Goal: Check status: Check status

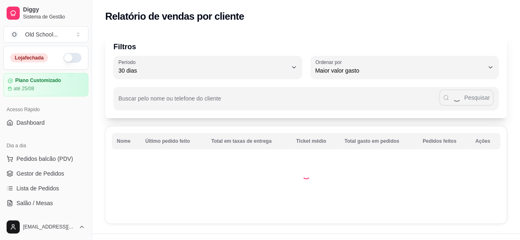
scroll to position [238, 0]
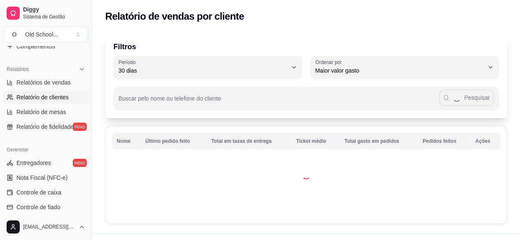
select select "ALL"
select select "0"
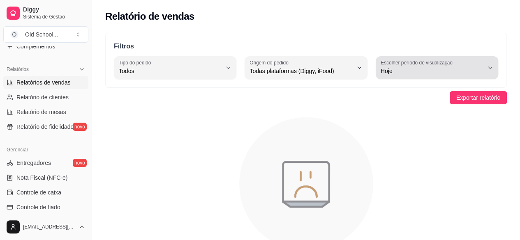
click at [443, 62] on label "Escolher período de visualização" at bounding box center [418, 62] width 74 height 7
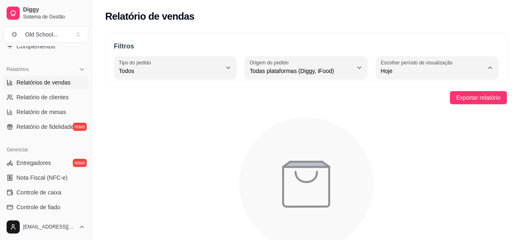
click at [396, 121] on span "7 dias" at bounding box center [432, 117] width 97 height 8
type input "7"
select select "7"
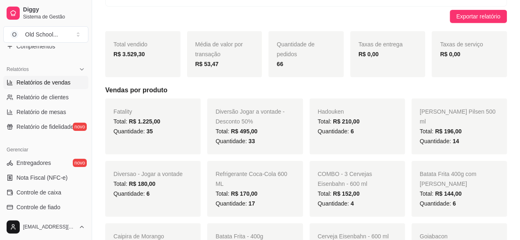
scroll to position [0, 0]
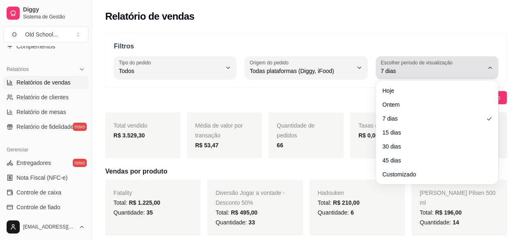
click at [424, 66] on div "7 dias" at bounding box center [432, 68] width 103 height 16
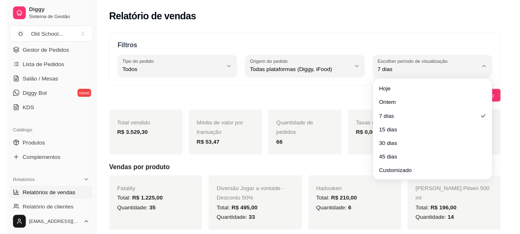
scroll to position [32, 0]
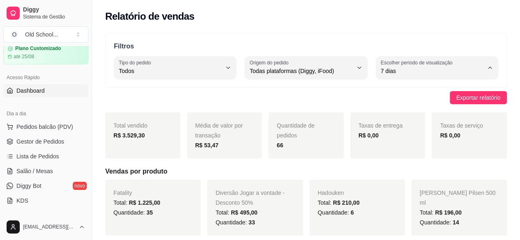
click at [30, 91] on span "Dashboard" at bounding box center [30, 91] width 28 height 8
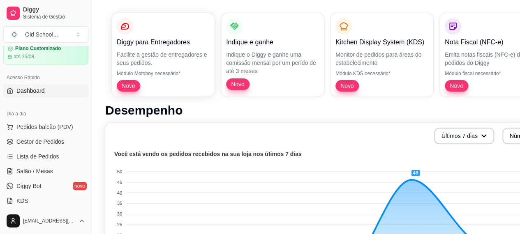
scroll to position [164, 0]
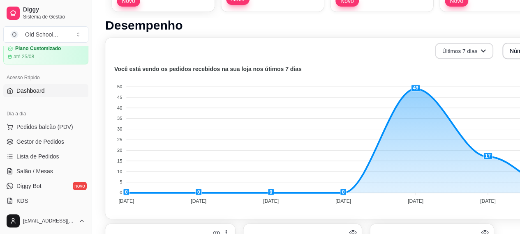
click at [477, 51] on button "Últimos 7 dias" at bounding box center [464, 51] width 58 height 16
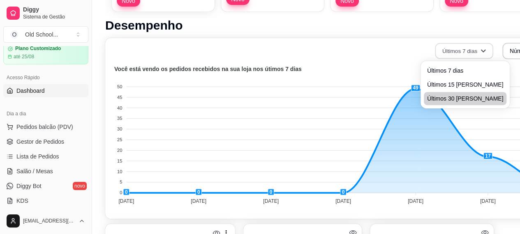
click at [456, 97] on span "Últimos 30 [PERSON_NAME]" at bounding box center [465, 99] width 76 height 8
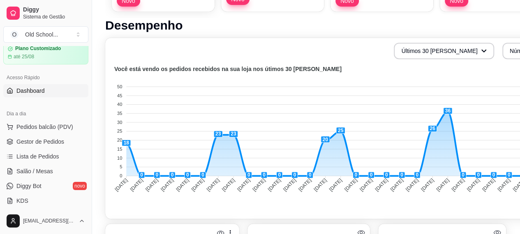
scroll to position [164, 72]
